Goal: Transaction & Acquisition: Purchase product/service

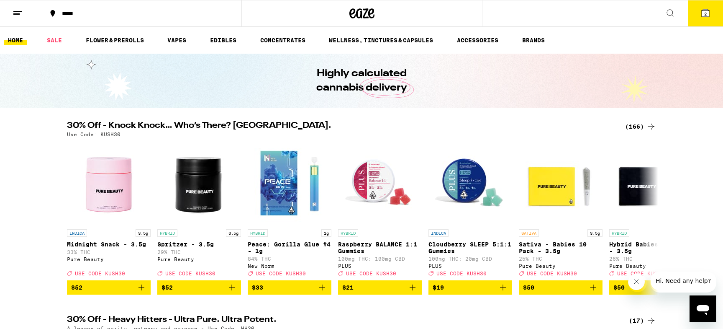
click at [637, 129] on div "(166)" at bounding box center [640, 126] width 31 height 10
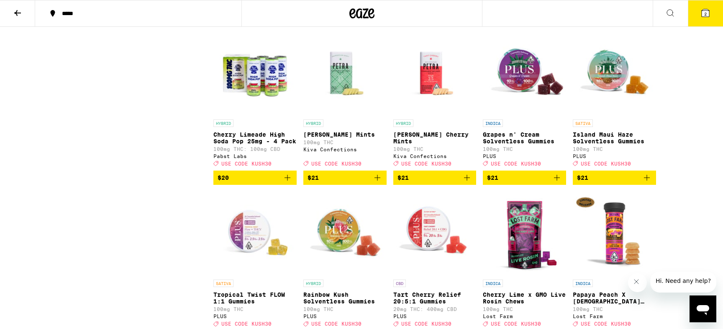
scroll to position [2949, 0]
